Goal: Check status: Check status

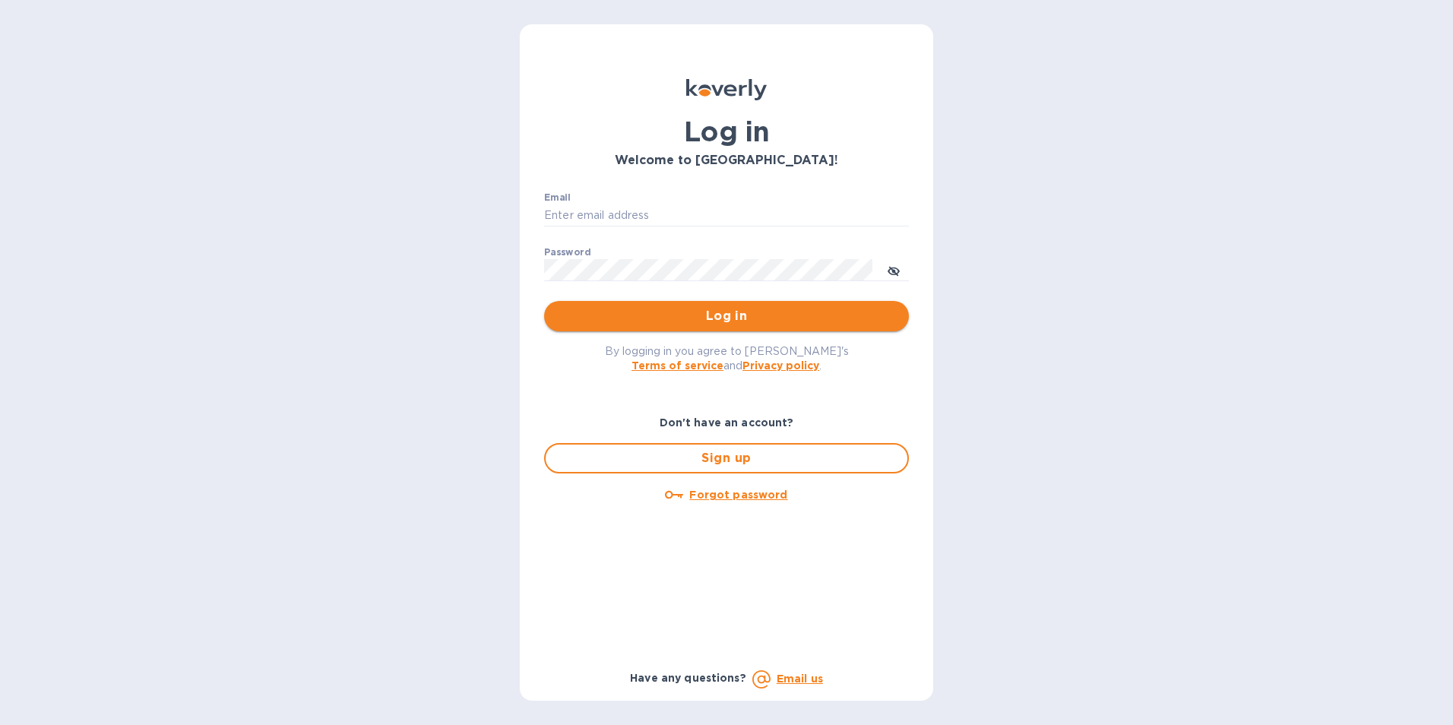
type input "jan.blandford@jas.com"
click at [679, 308] on span "Log in" at bounding box center [726, 316] width 340 height 18
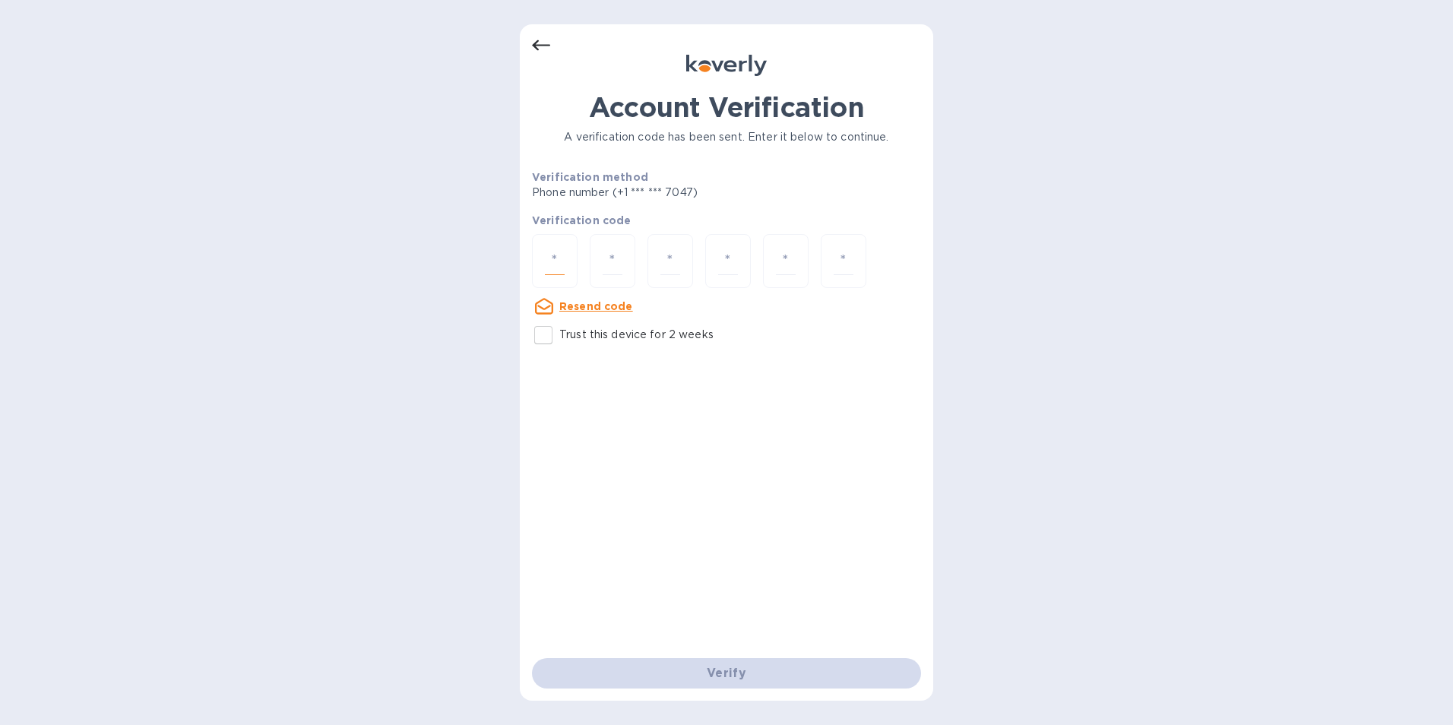
click at [552, 257] on input "number" at bounding box center [555, 261] width 20 height 28
type input "8"
type input "4"
type input "1"
type input "0"
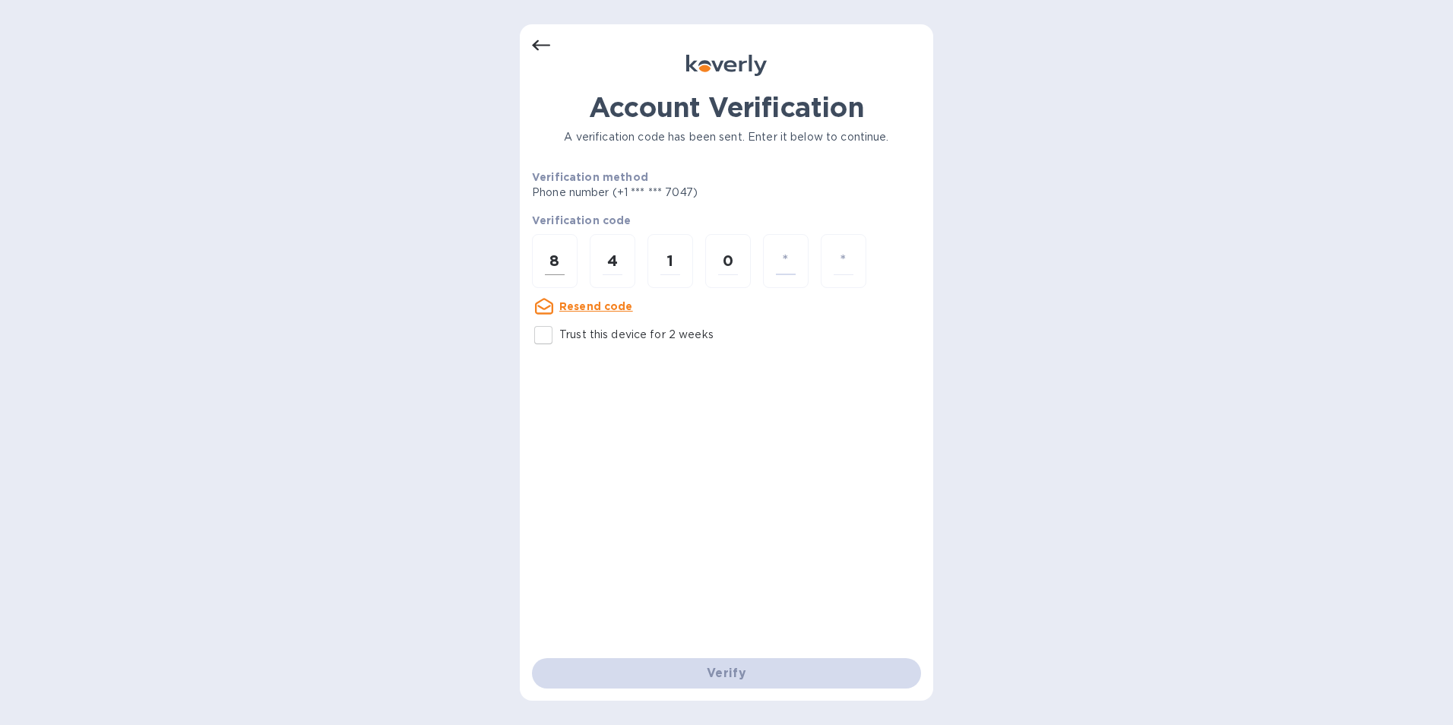
type input "9"
type input "0"
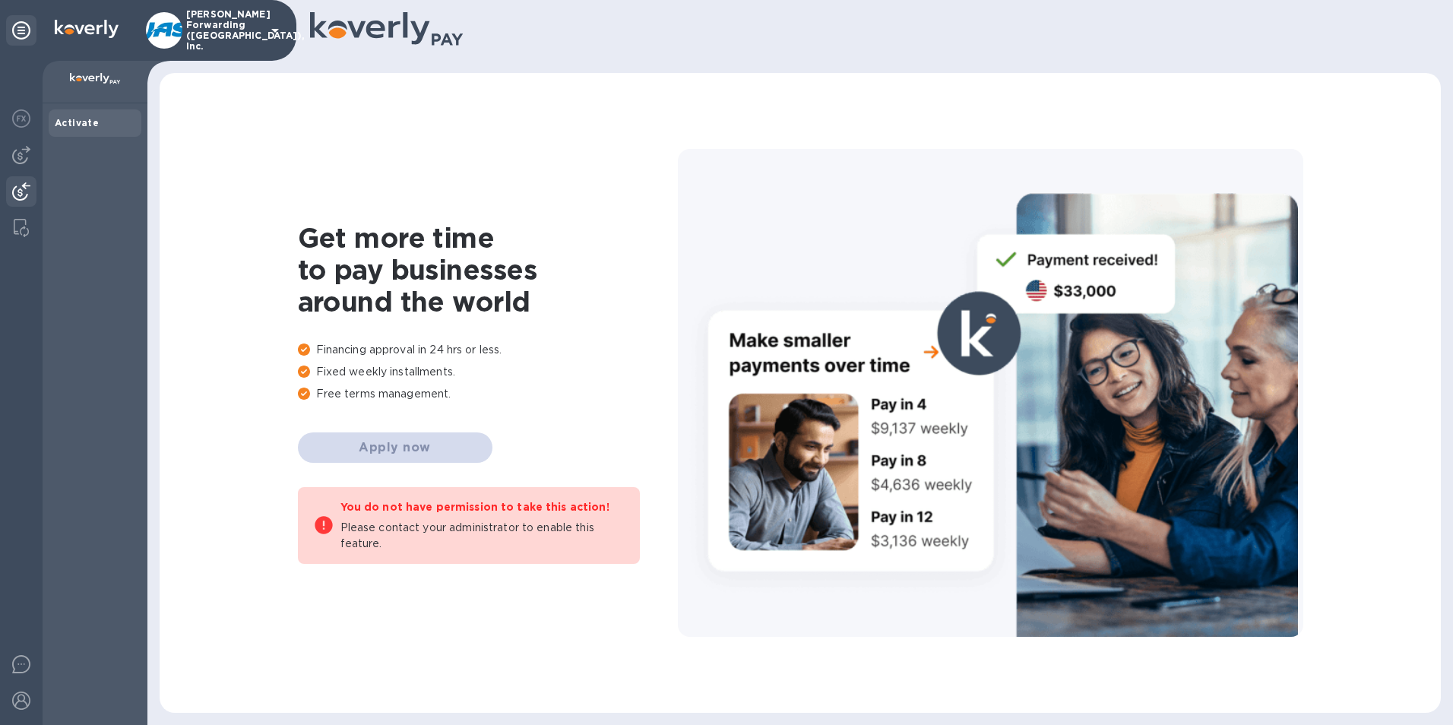
click at [18, 182] on img at bounding box center [21, 191] width 18 height 18
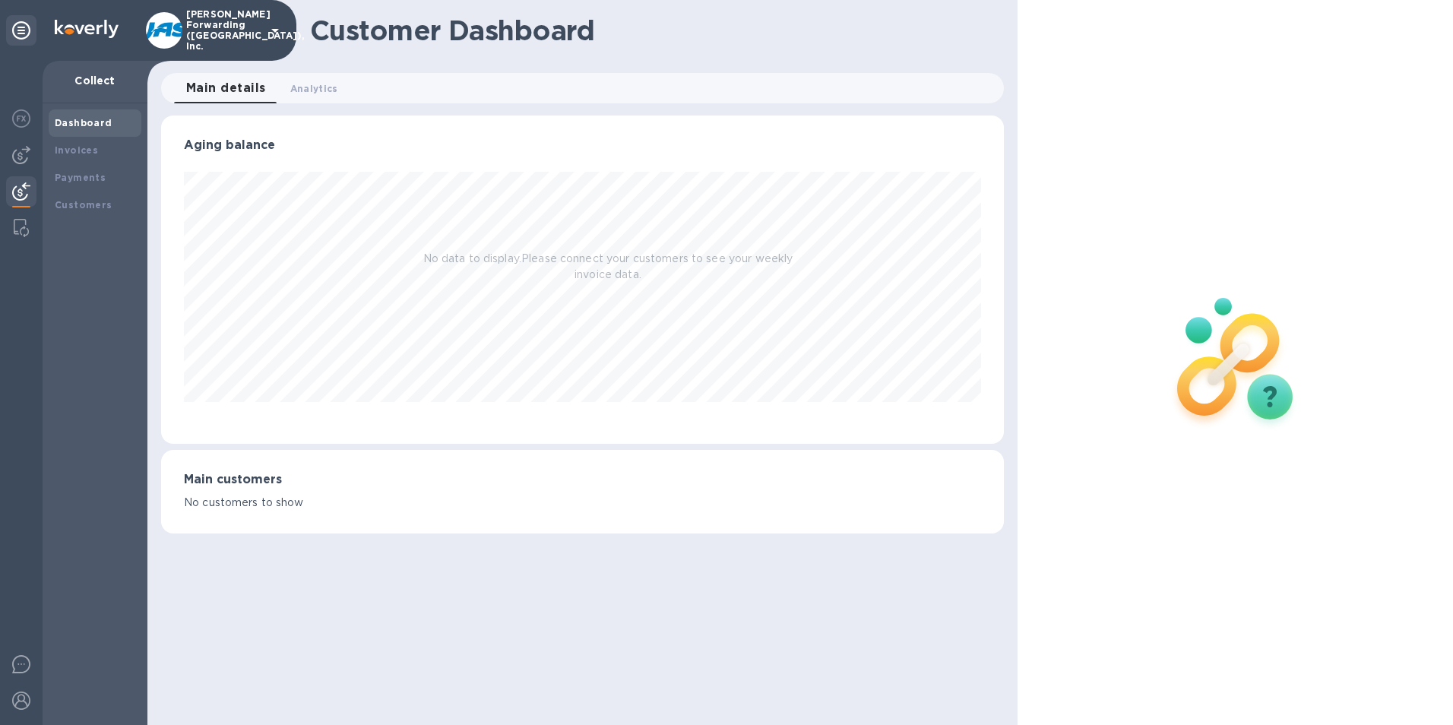
scroll to position [328, 843]
click at [90, 176] on b "Payments" at bounding box center [80, 177] width 51 height 11
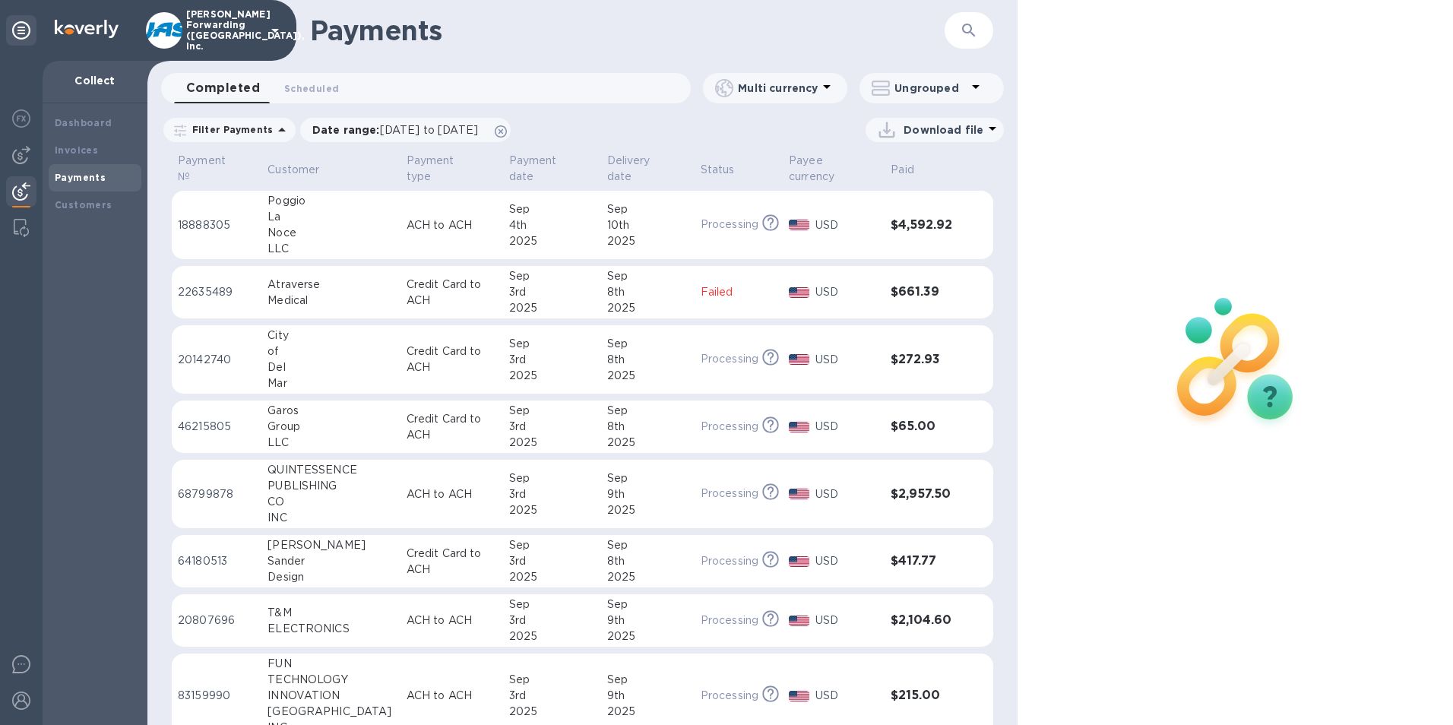
click at [966, 27] on icon "button" at bounding box center [969, 30] width 18 height 18
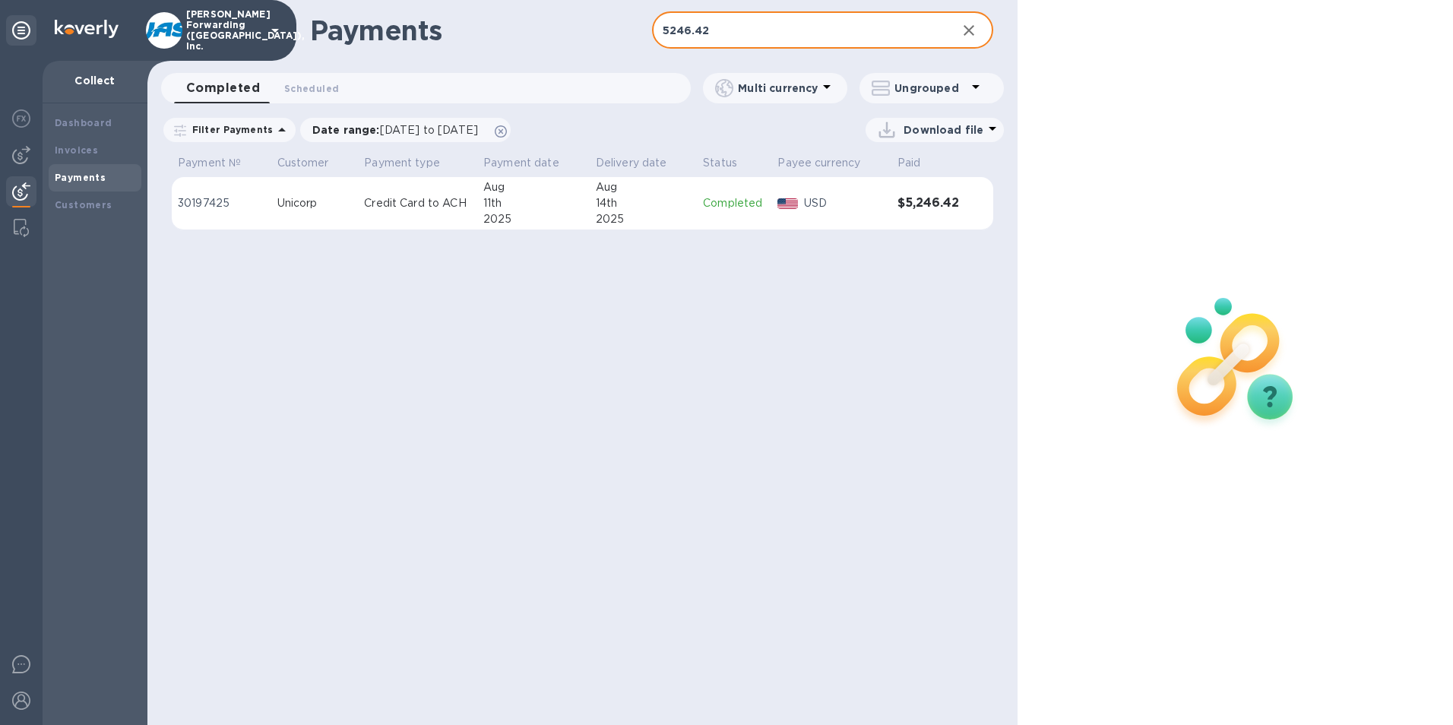
type input "5246.42"
click at [266, 199] on td "30197425" at bounding box center [222, 203] width 100 height 53
